Goal: Navigation & Orientation: Find specific page/section

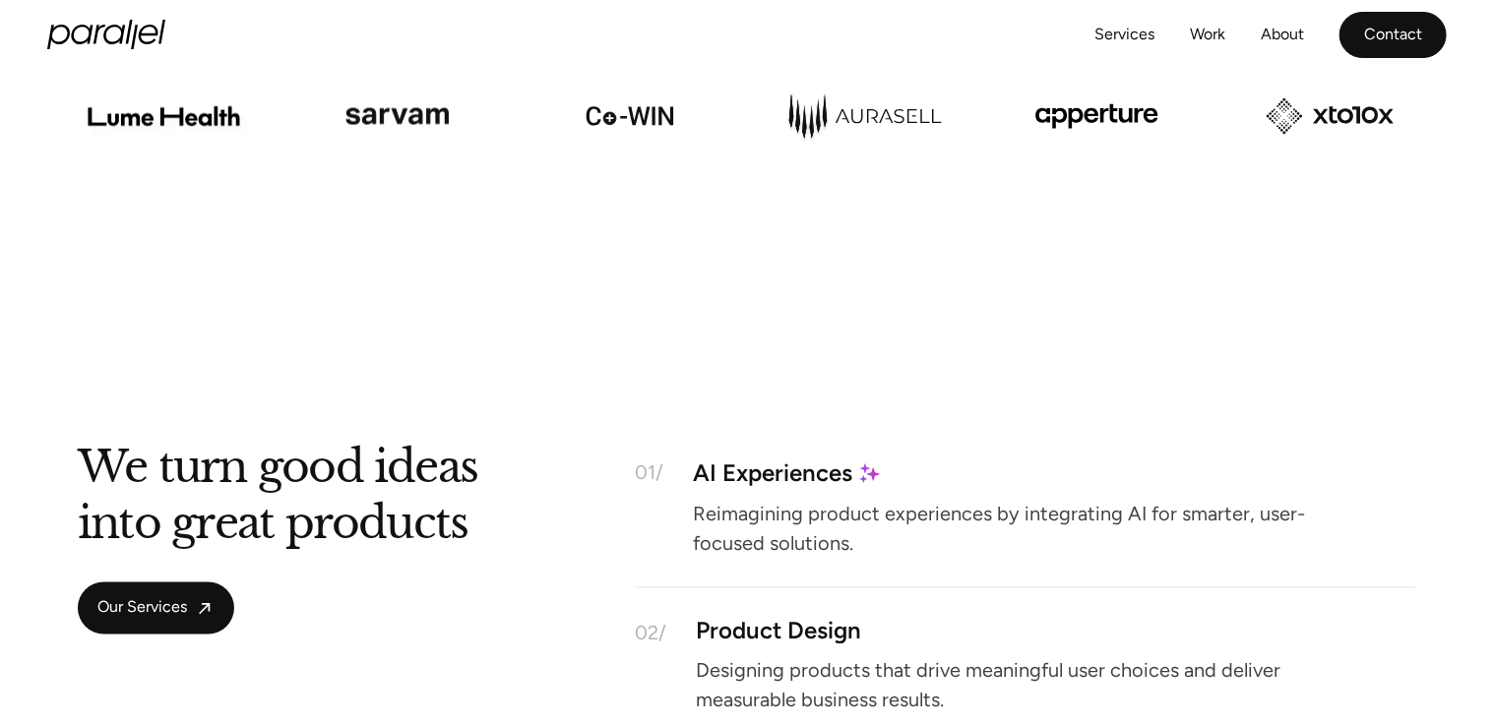
scroll to position [1378, 0]
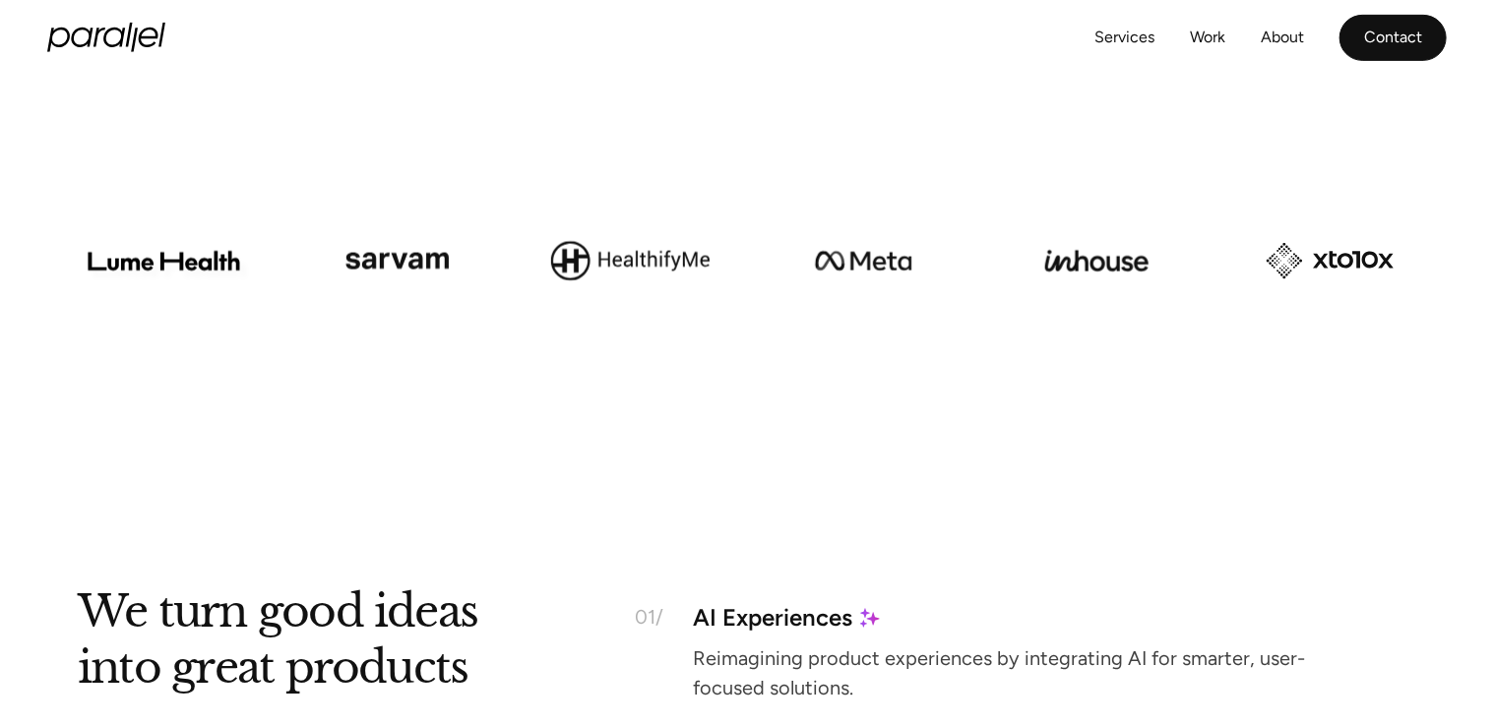
click at [1369, 40] on link "Contact" at bounding box center [1392, 38] width 107 height 46
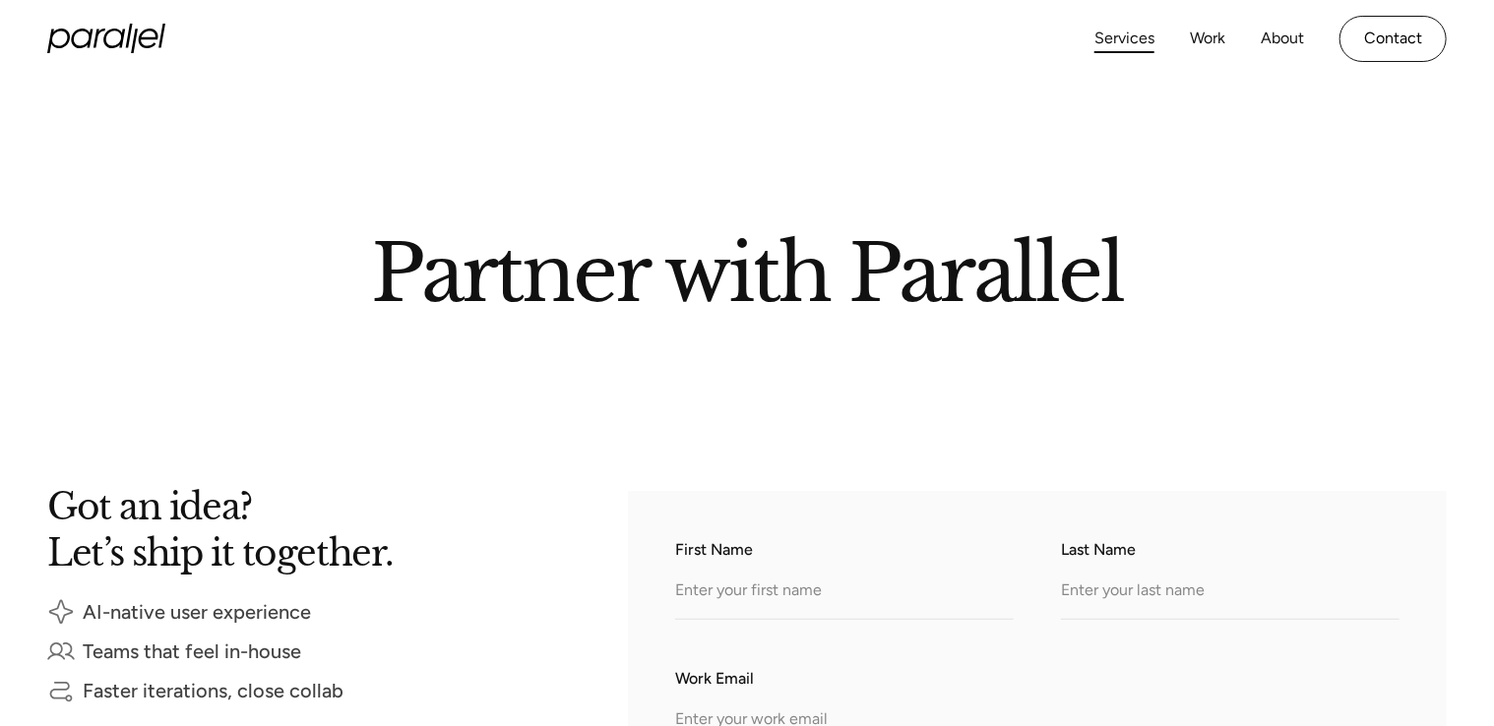
click at [1134, 35] on link "Services" at bounding box center [1124, 39] width 60 height 29
